Goal: Navigation & Orientation: Find specific page/section

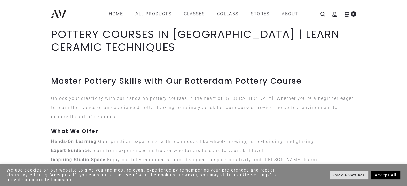
click at [386, 175] on link "Accept All" at bounding box center [385, 175] width 29 height 8
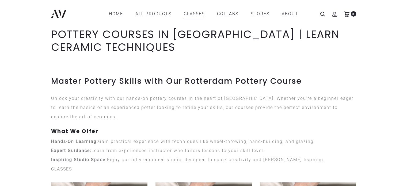
click at [190, 13] on link "CLASSES" at bounding box center [194, 13] width 21 height 9
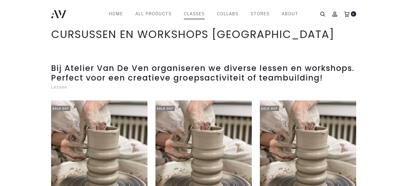
click at [181, 16] on ul "Home All products Drink Serve Decor Collections Drops One offs Origami Plissé S…" at bounding box center [204, 13] width 190 height 9
click at [110, 12] on link "Home" at bounding box center [116, 13] width 14 height 9
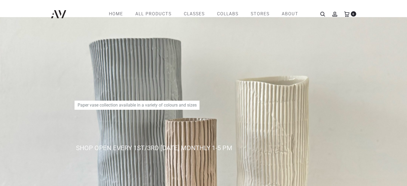
click at [110, 12] on link "Home" at bounding box center [116, 13] width 14 height 9
